Goal: Task Accomplishment & Management: Use online tool/utility

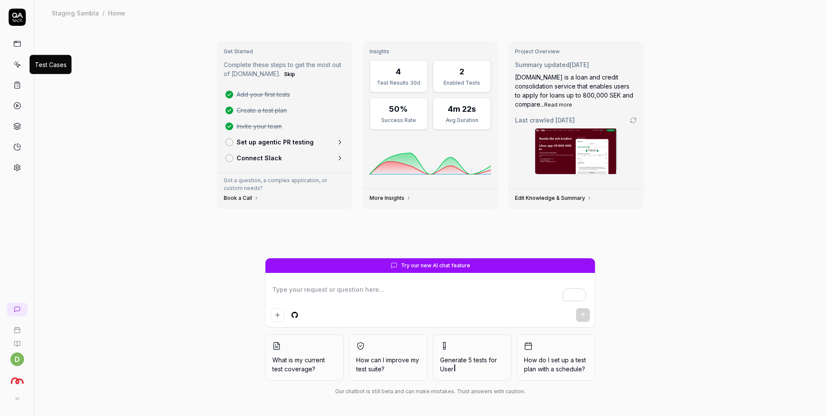
click at [18, 64] on icon at bounding box center [17, 65] width 8 height 8
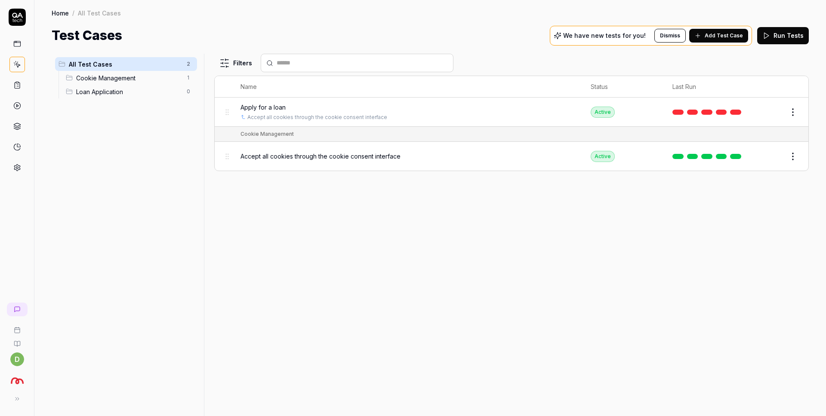
click at [302, 105] on div "Apply for a loan" at bounding box center [406, 107] width 333 height 9
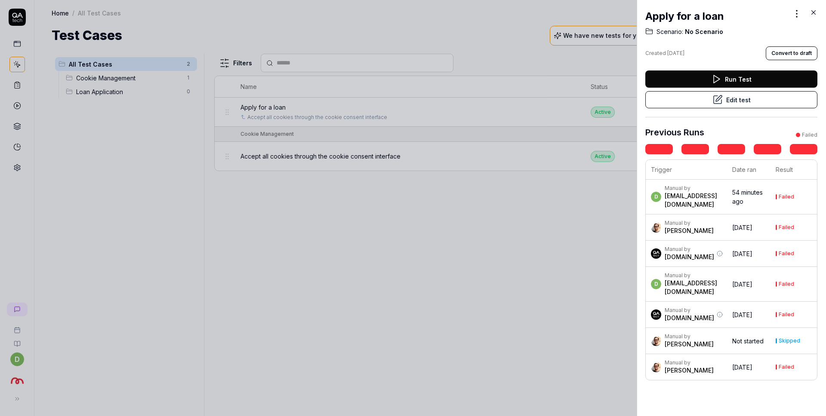
click at [728, 98] on button "Edit test" at bounding box center [731, 99] width 172 height 17
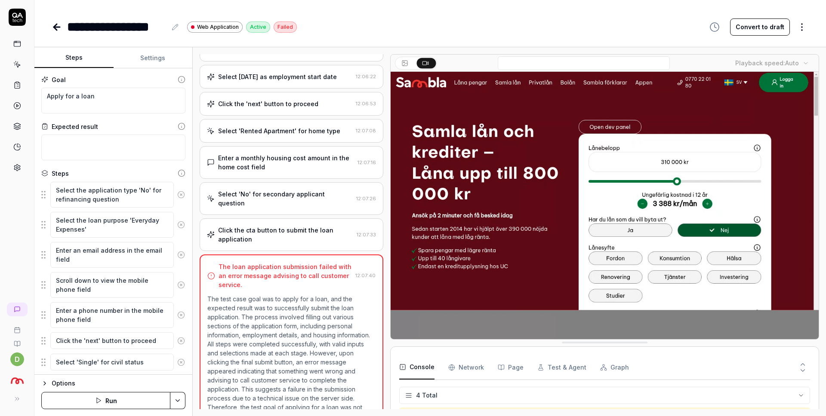
scroll to position [444, 0]
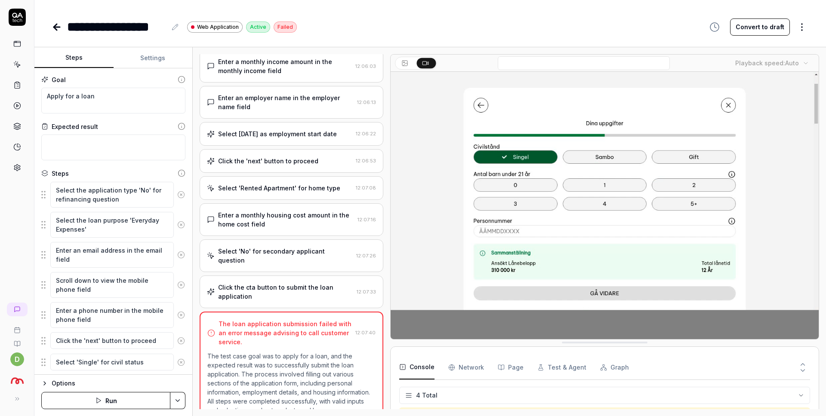
click at [330, 292] on div "Click the cta button to submit the loan application 12:07:33" at bounding box center [292, 292] width 184 height 33
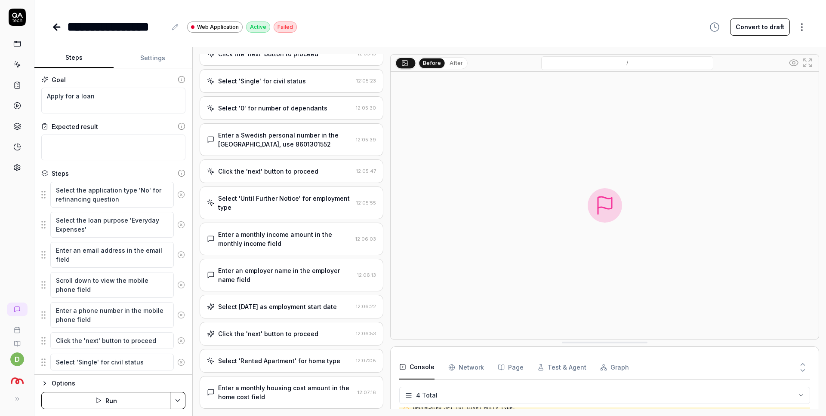
scroll to position [0, 0]
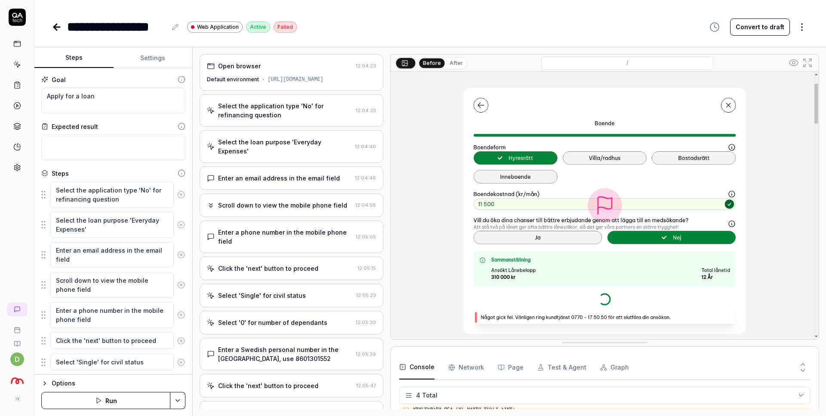
click at [323, 74] on div "Open browser 12:04:23 Default environment [URL][DOMAIN_NAME]" at bounding box center [292, 72] width 184 height 37
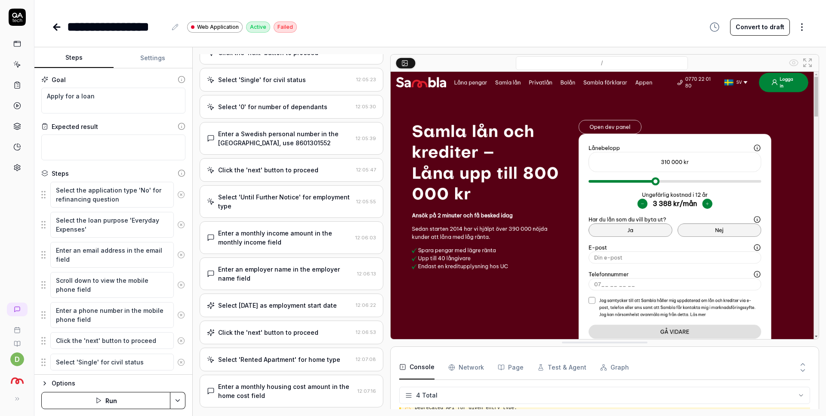
scroll to position [322, 0]
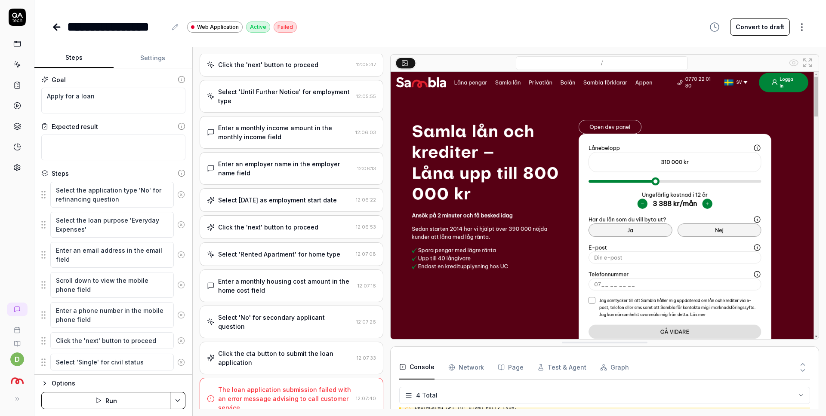
click at [280, 349] on div "Click the cta button to submit the loan application" at bounding box center [285, 358] width 135 height 18
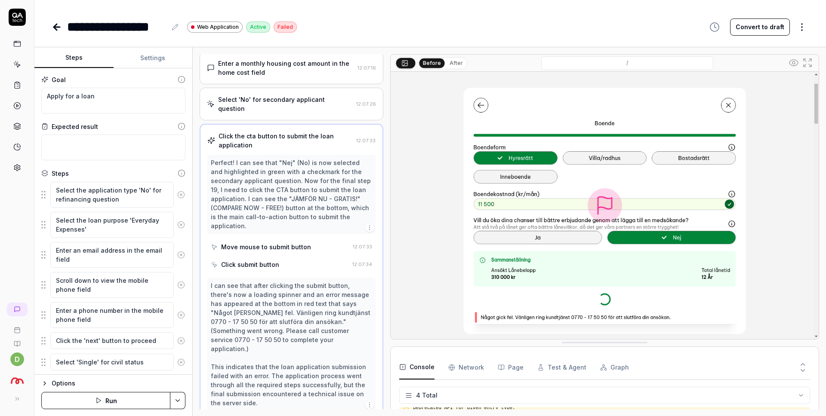
scroll to position [542, 0]
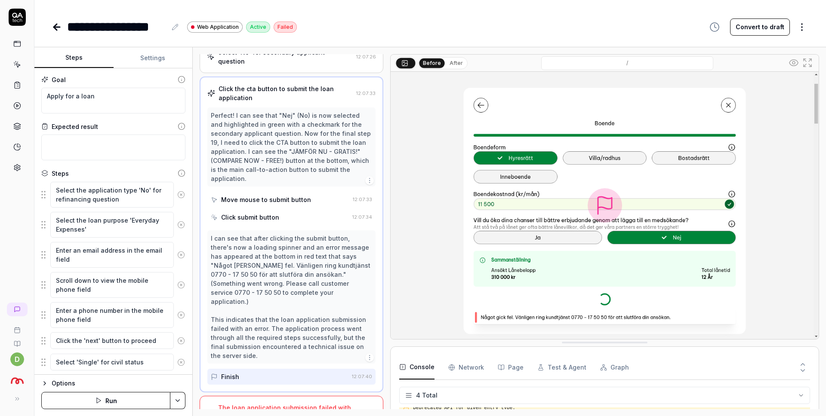
click at [302, 396] on div "The loan application submission failed with an error message advising to call c…" at bounding box center [292, 417] width 184 height 42
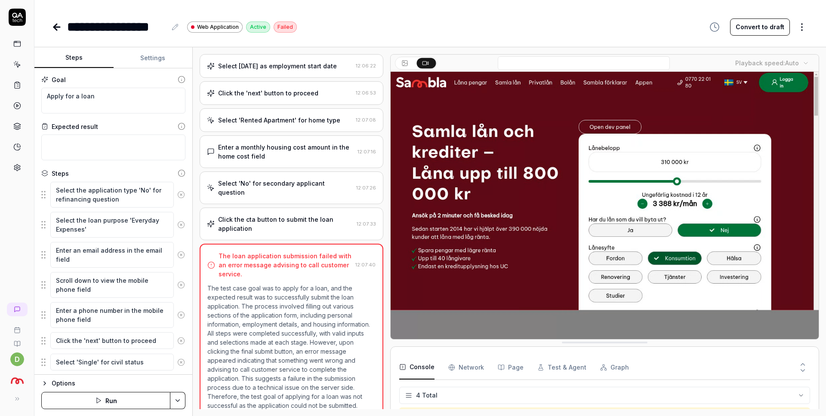
scroll to position [6, 0]
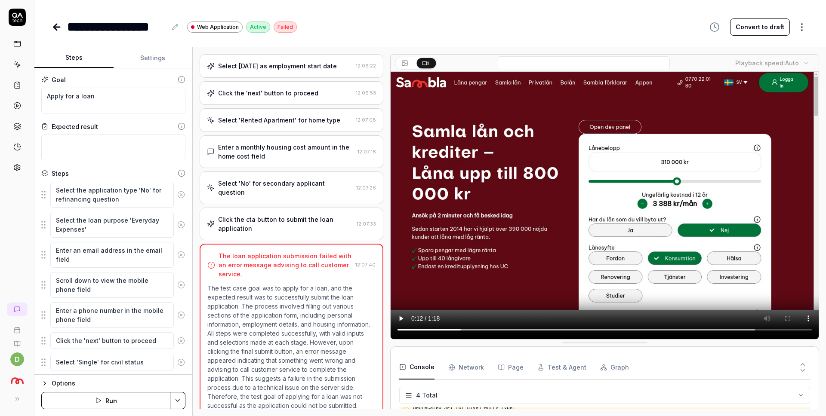
type textarea "*"
